Goal: Find specific page/section: Find specific page/section

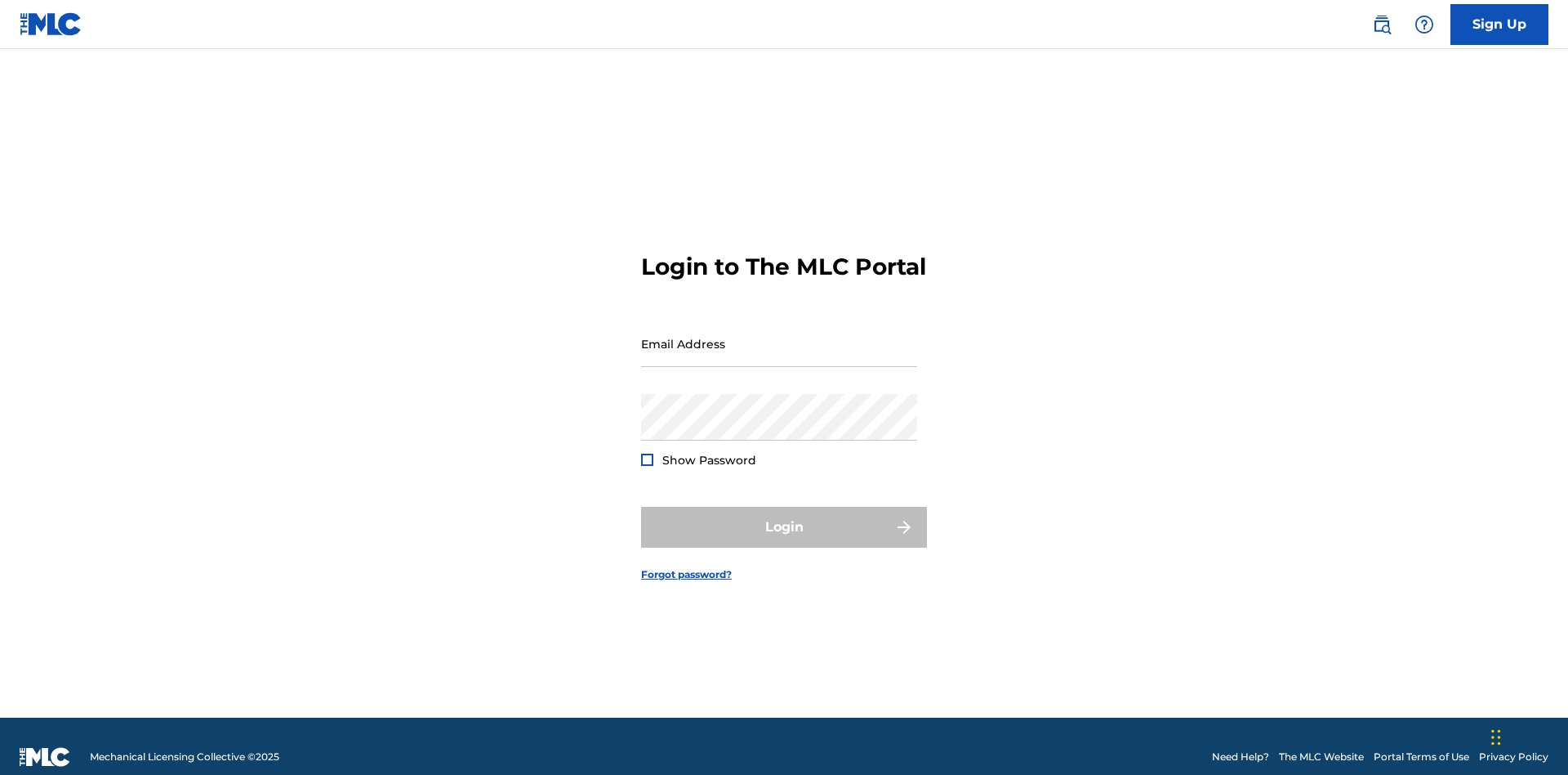
scroll to position [21, 0]
click at [779, 336] on input "Email Address" at bounding box center [779, 343] width 276 height 46
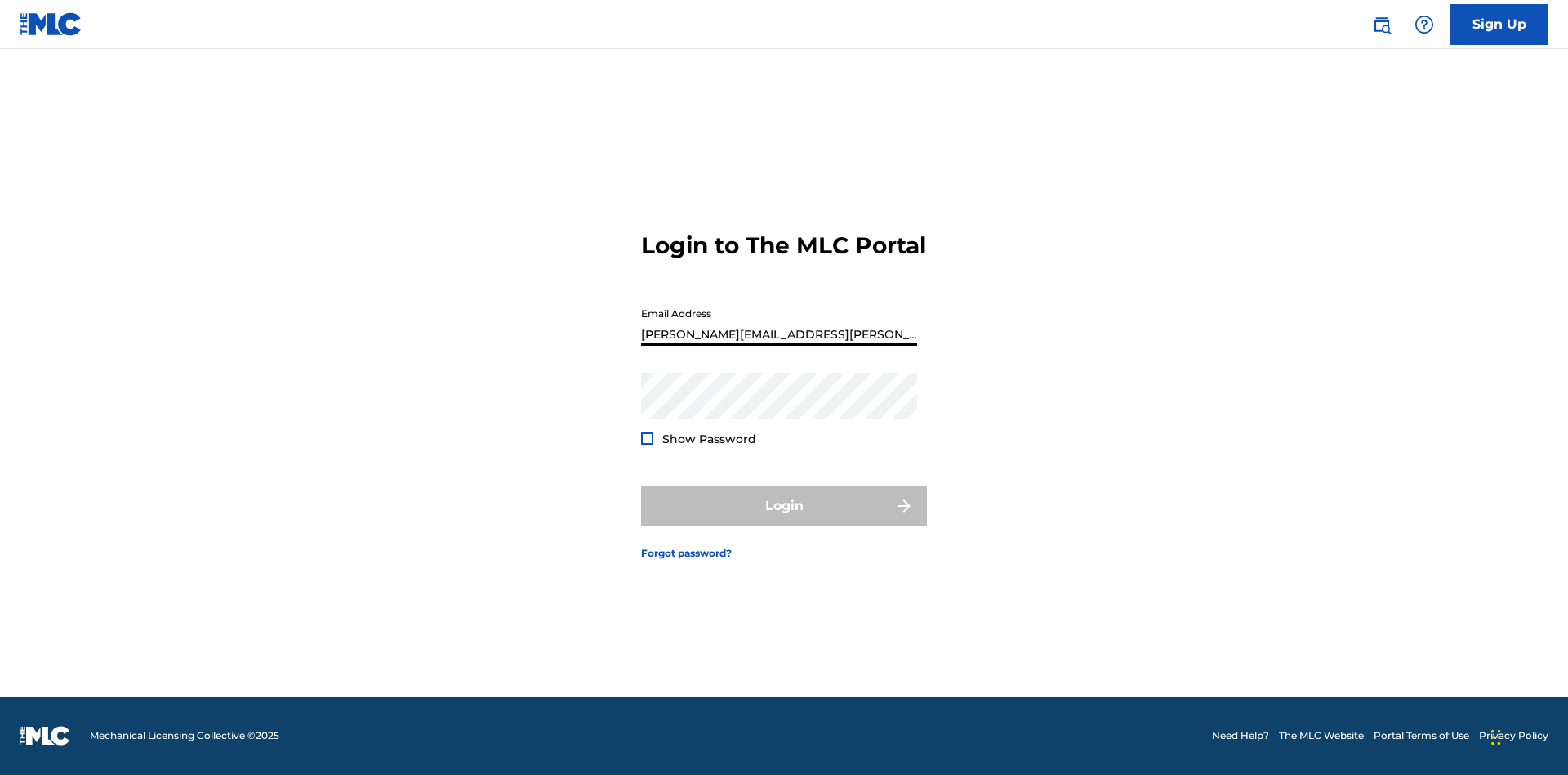
type input "[PERSON_NAME][EMAIL_ADDRESS][PERSON_NAME][DOMAIN_NAME]"
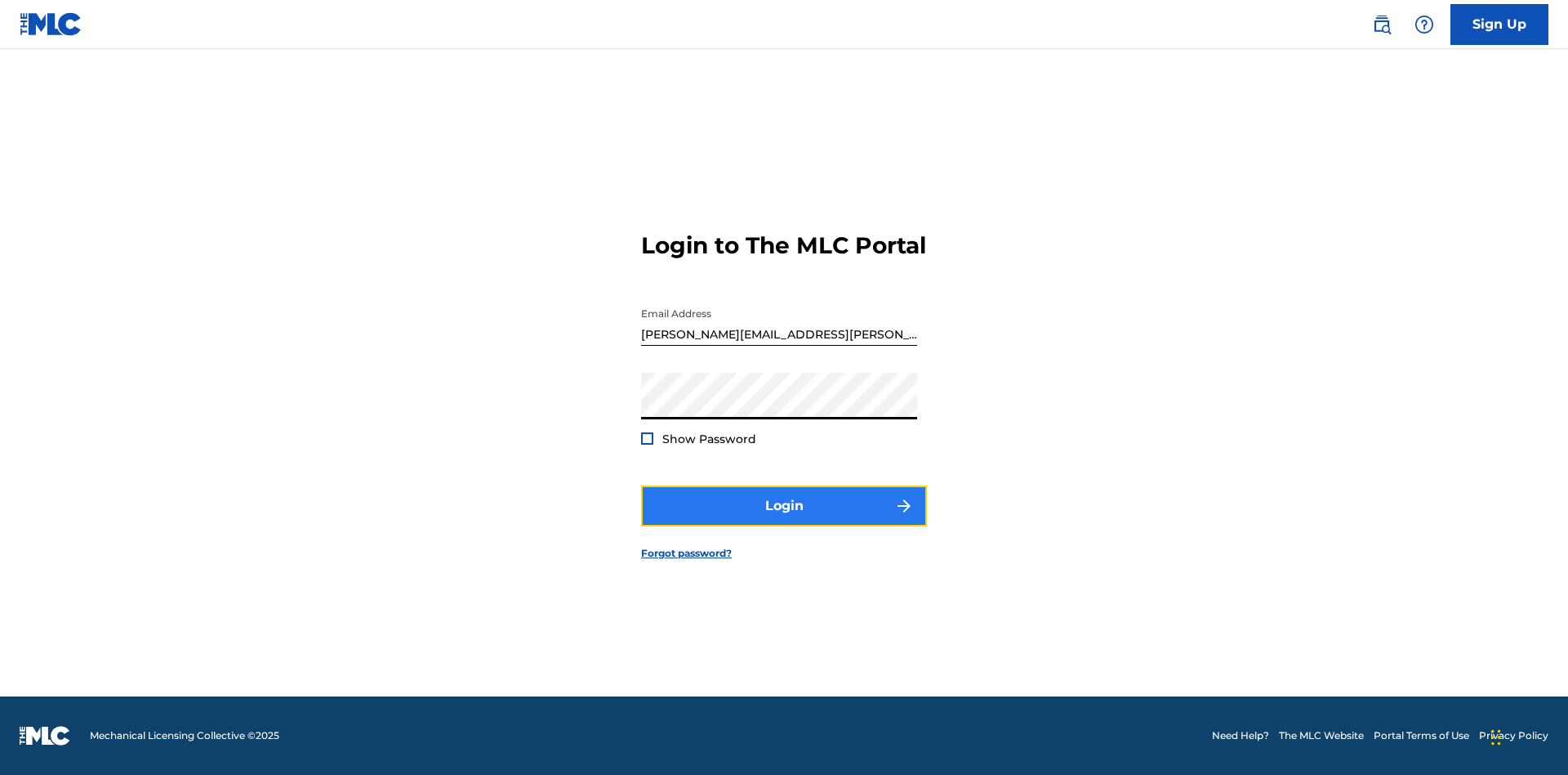
click at [784, 520] on button "Login" at bounding box center [784, 506] width 286 height 41
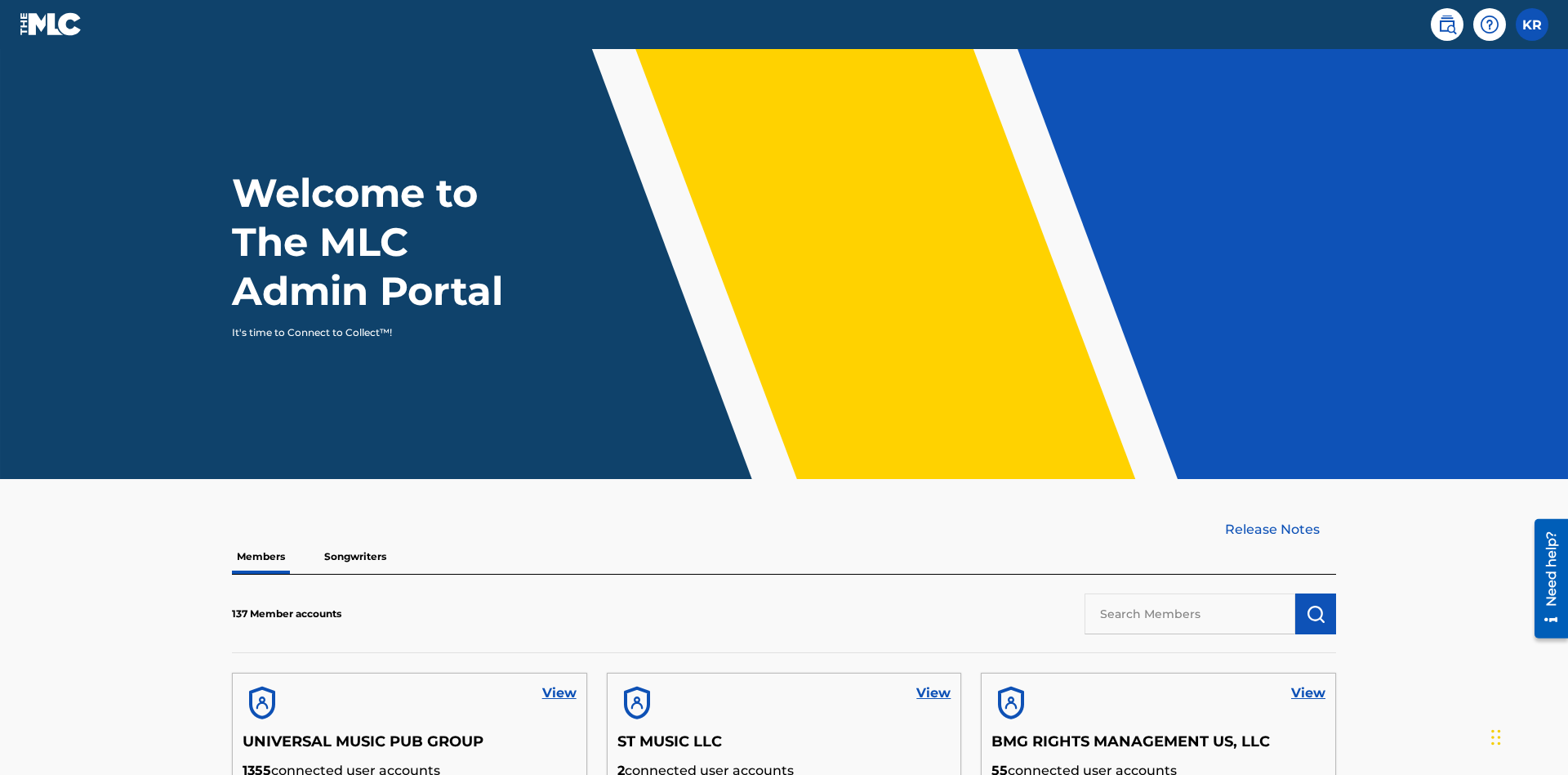
click at [1190, 593] on input "text" at bounding box center [1189, 614] width 211 height 41
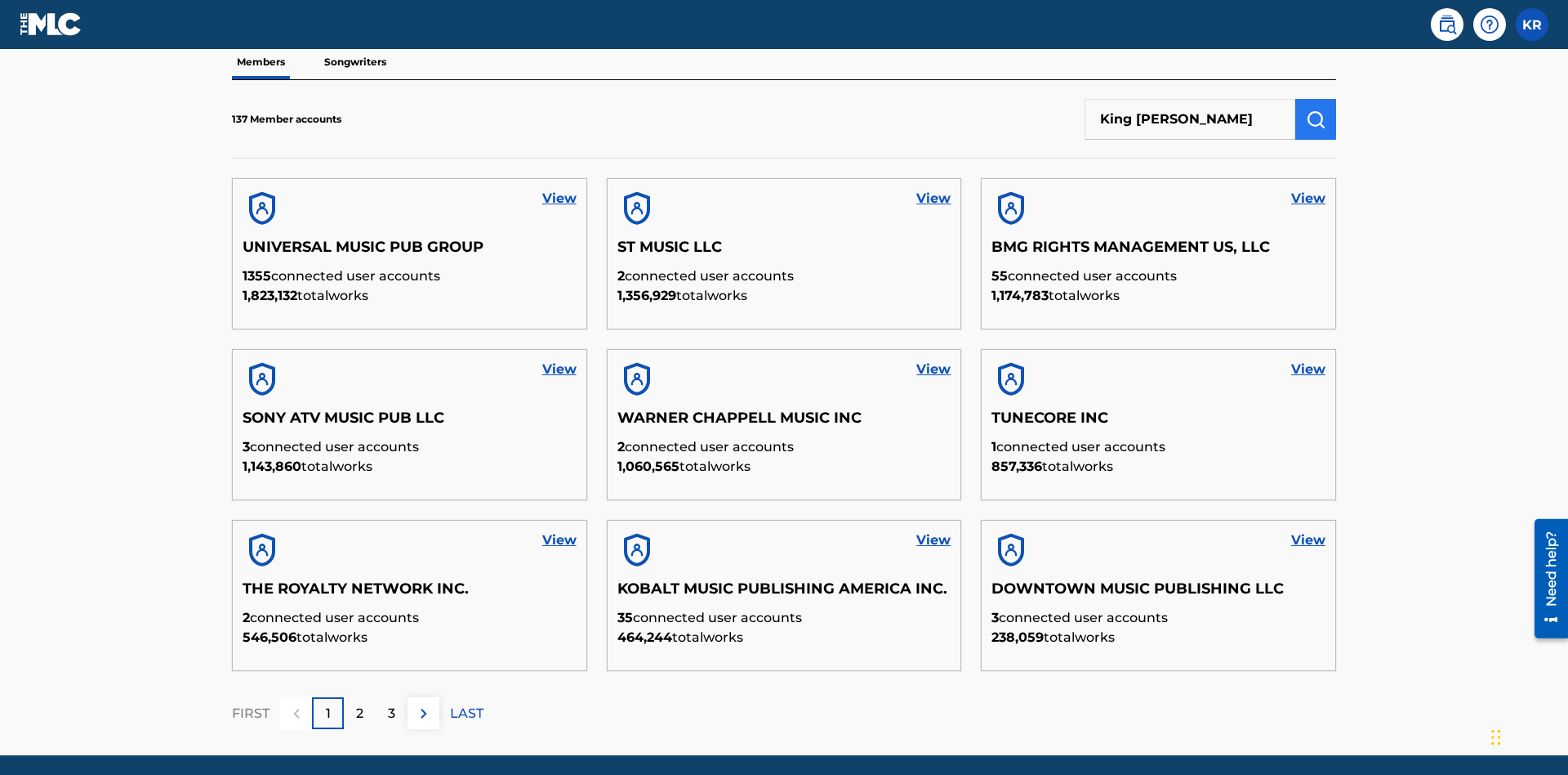
type input "King [PERSON_NAME]"
click at [1316, 110] on img "submit" at bounding box center [1316, 119] width 19 height 19
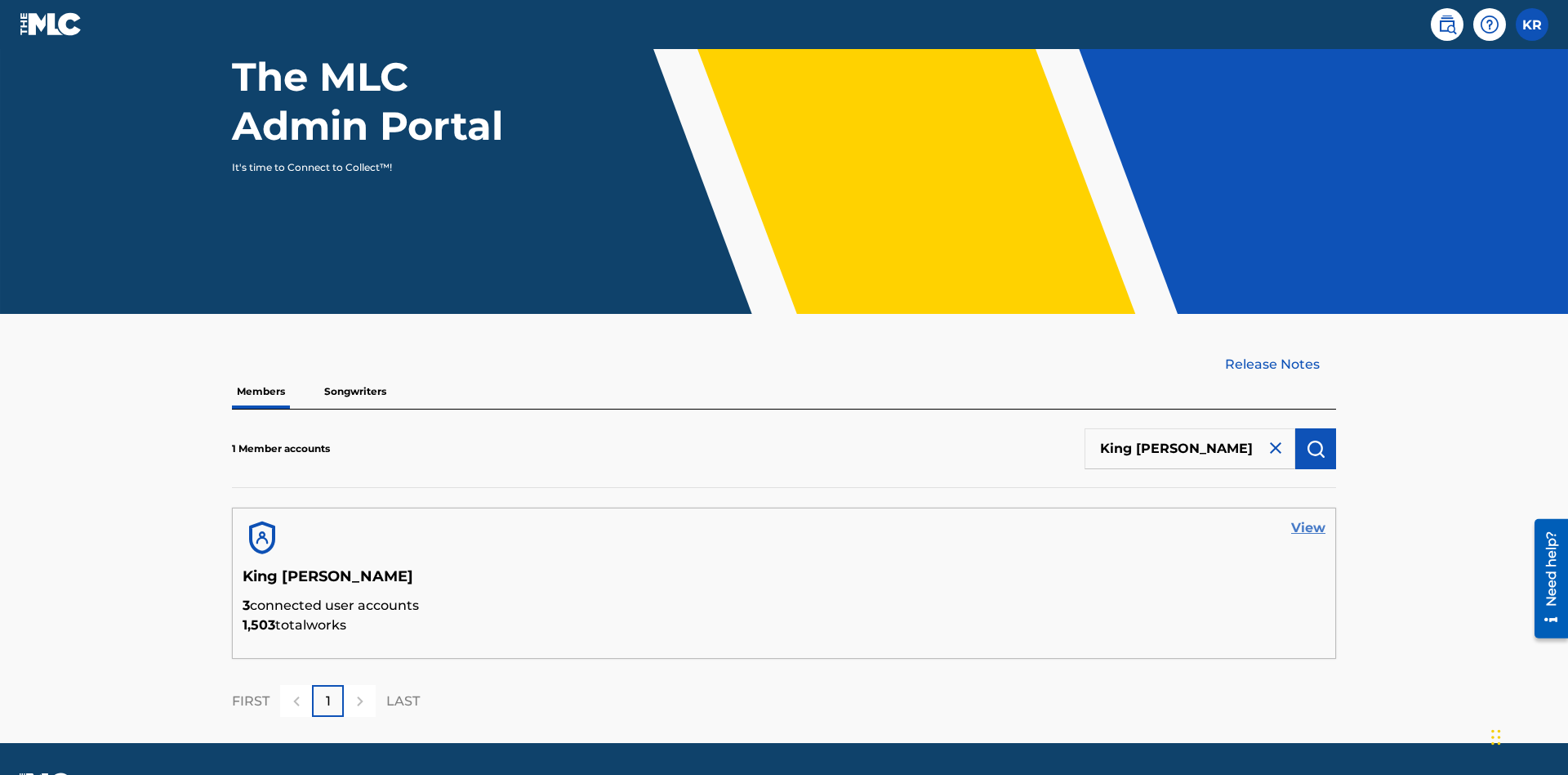
click at [1308, 518] on link "View" at bounding box center [1308, 527] width 34 height 19
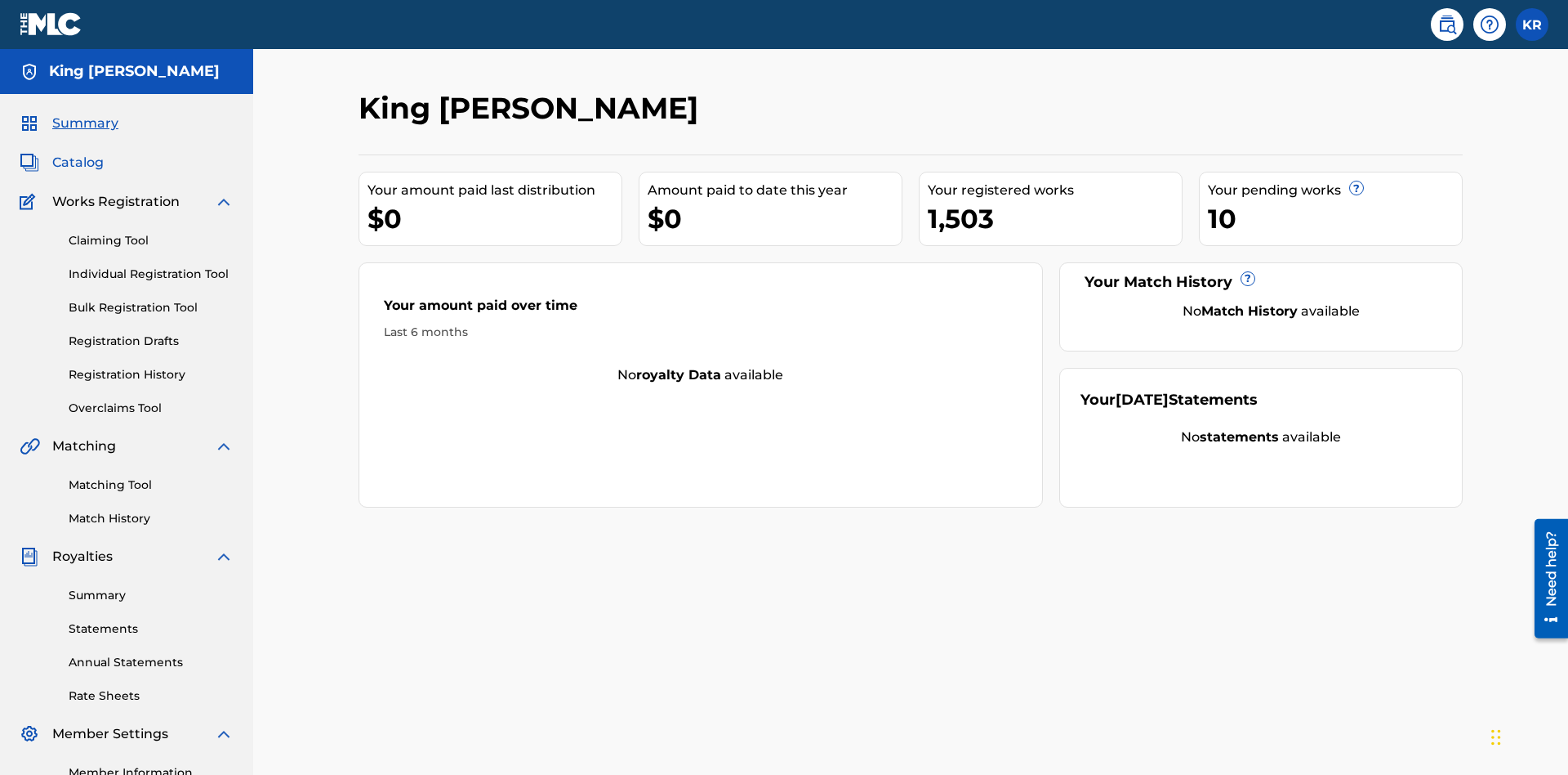
click at [78, 153] on span "Catalog" at bounding box center [77, 162] width 51 height 19
